Goal: Information Seeking & Learning: Find specific fact

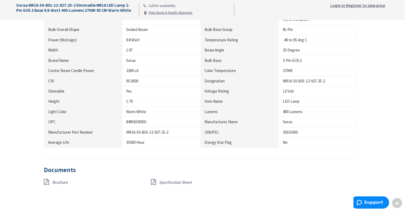
scroll to position [426, 0]
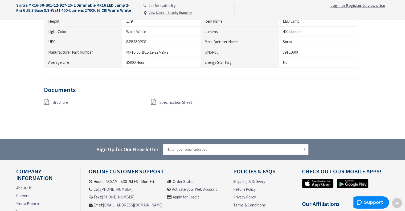
click at [56, 100] on span "Brochure" at bounding box center [60, 102] width 16 height 5
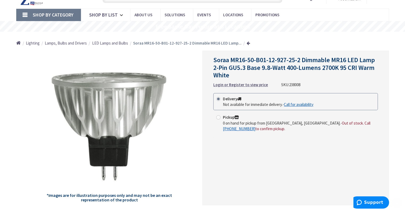
scroll to position [0, 0]
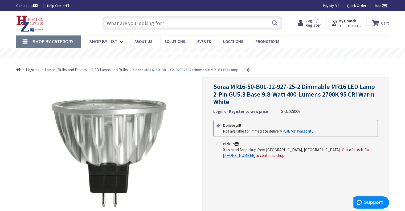
click at [122, 23] on input "text" at bounding box center [192, 22] width 180 height 13
click at [218, 85] on span "Soraa MR16-50-B01-12-927-25-2 Dimmable MR16 LED Lamp 2-Pin GU5.3 Base 9.8-Watt …" at bounding box center [294, 94] width 162 height 24
click at [166, 25] on input "text" at bounding box center [192, 22] width 180 height 13
paste input "SORAA MR16-50 B01-12-927-25NFL"
type input "SORAA MR16-50 B01-12-927-25NFL"
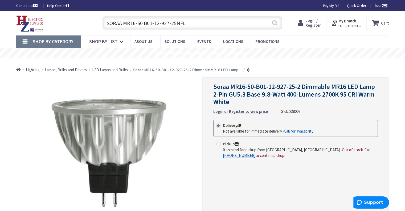
click at [271, 24] on button "Search" at bounding box center [274, 23] width 7 height 12
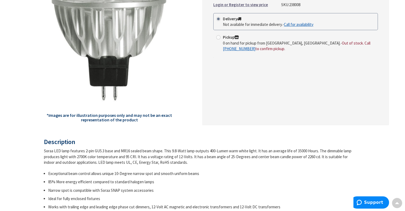
scroll to position [27, 0]
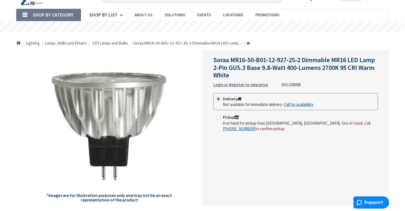
click at [110, 45] on span "LED Lamps and Bulbs" at bounding box center [110, 42] width 36 height 5
click at [110, 47] on ul "Home Lighting Lamps, Bulbs and Drivers LED Lamps and Bulbs Soraa MR16-50-B01-12…" at bounding box center [133, 41] width 234 height 19
click at [110, 46] on span "LED Lamps and Bulbs" at bounding box center [110, 42] width 36 height 5
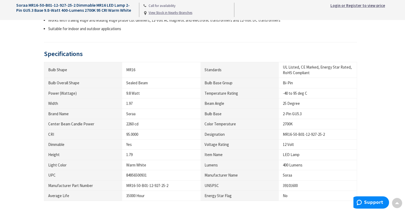
scroll to position [319, 0]
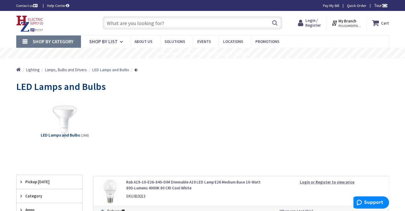
click at [206, 24] on input "text" at bounding box center [192, 22] width 180 height 13
paste input "SORAA MR16-50 B01-12-927-40FL"
type input "SORAA MR16-50 B01-12-927-40FL"
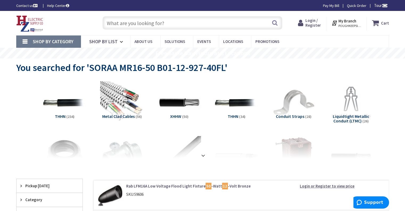
click at [200, 21] on input "text" at bounding box center [192, 22] width 180 height 13
paste input "SORAA MR16-50 B01-12-927-12SP"
type input "SORAA MR16-50 B01-12-927-12SP"
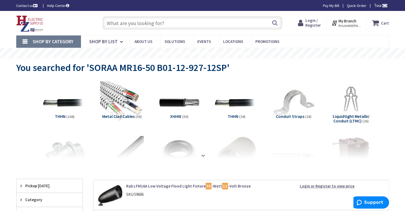
click at [217, 30] on div "Search" at bounding box center [191, 22] width 182 height 17
click at [214, 26] on input "text" at bounding box center [192, 22] width 180 height 13
paste input "SORAA MR16-50 B01-12-927-25NFL"
type input "SORAA MR16-50 B01-12-927-25NFL"
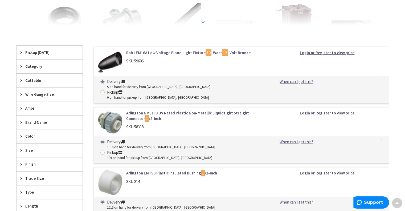
scroll to position [53, 0]
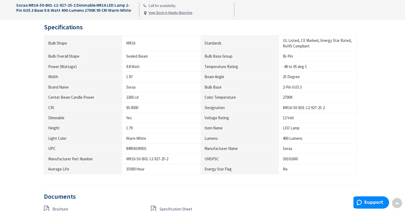
scroll to position [373, 0]
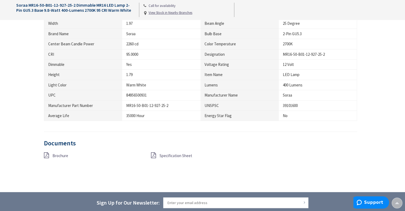
click at [65, 154] on span "Brochure" at bounding box center [60, 155] width 16 height 5
